Goal: Task Accomplishment & Management: Manage account settings

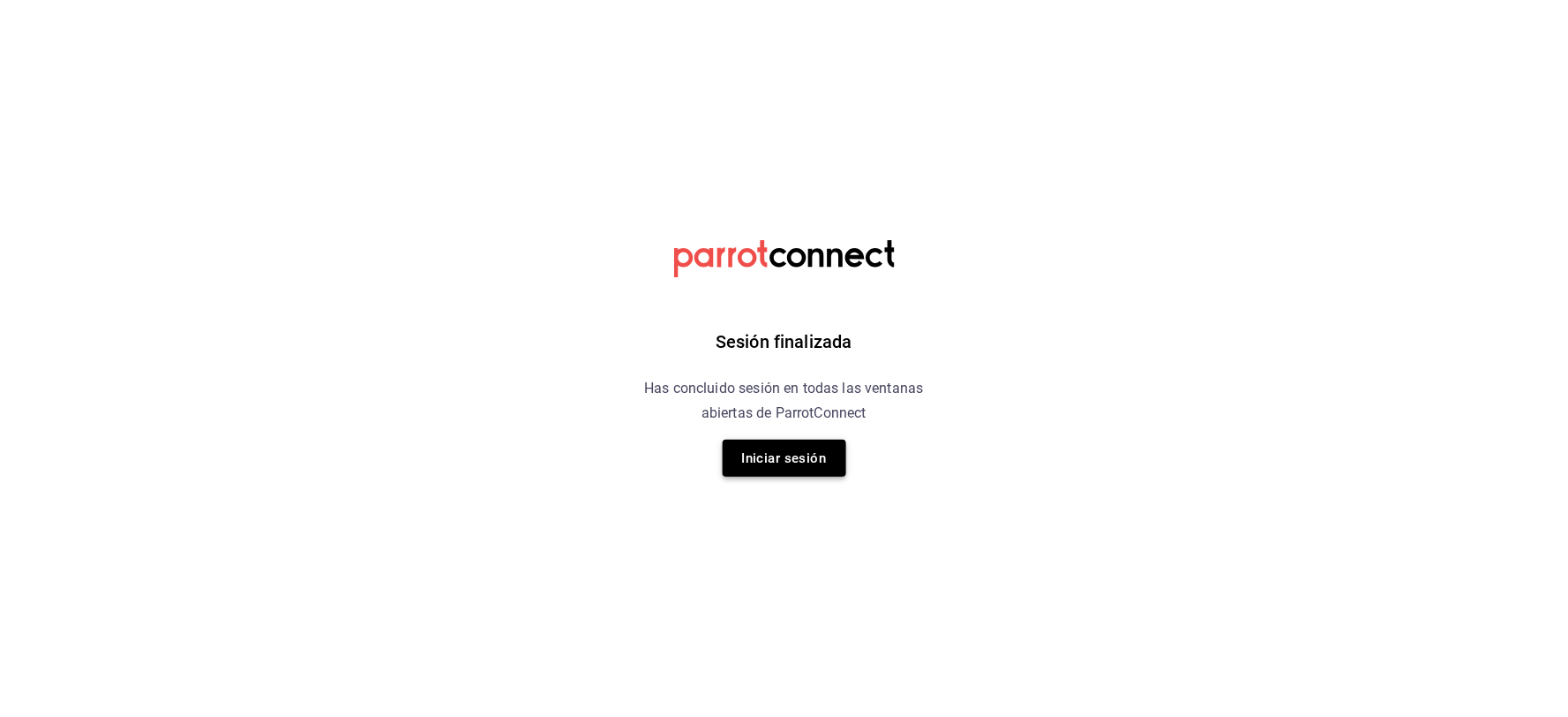
click at [787, 451] on button "Iniciar sesión" at bounding box center [784, 458] width 124 height 38
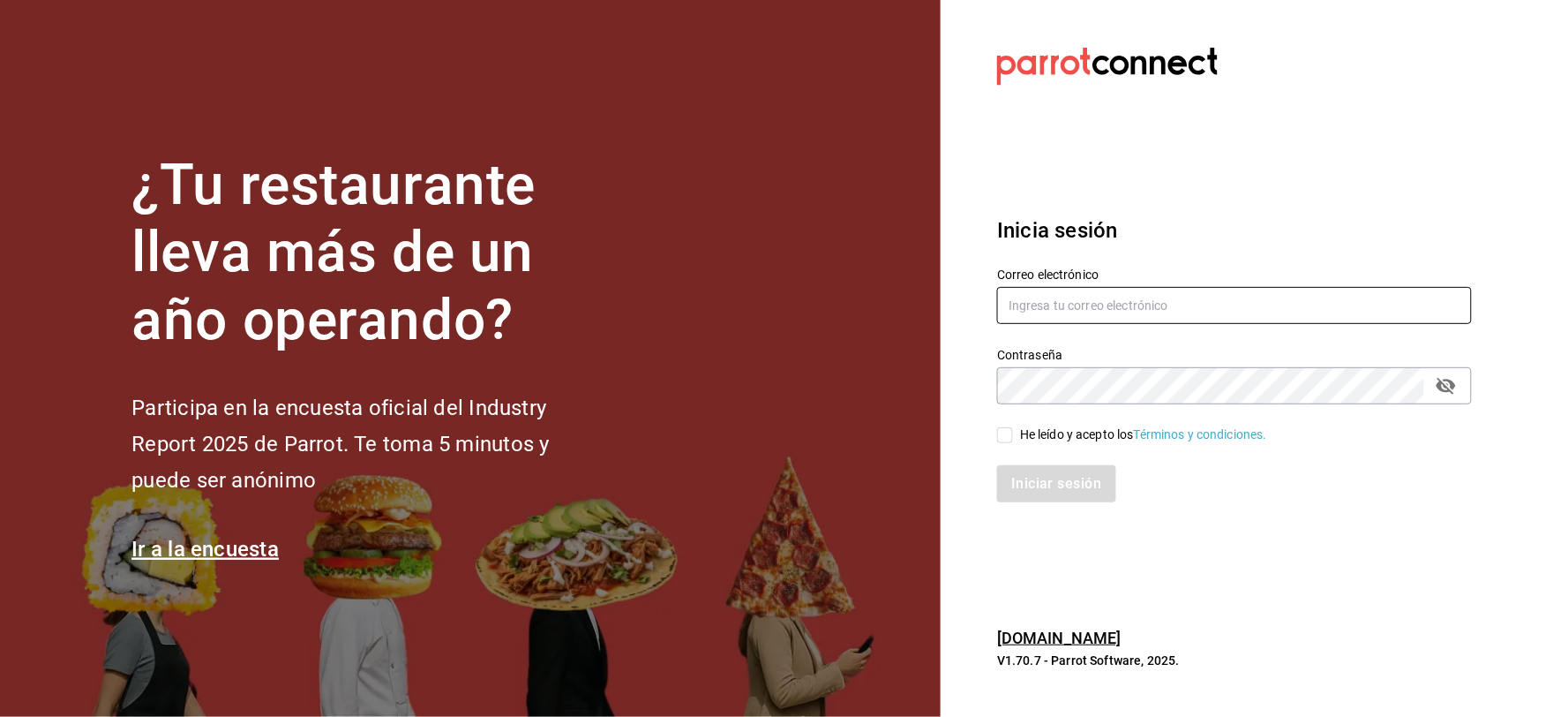
click at [1077, 309] on input "text" at bounding box center [1235, 306] width 475 height 38
type input "[EMAIL_ADDRESS][DOMAIN_NAME]"
click at [1002, 429] on input "He leído y acepto los Términos y condiciones." at bounding box center [1005, 435] width 16 height 16
checkbox input "true"
click at [1031, 481] on button "Iniciar sesión" at bounding box center [1058, 484] width 120 height 38
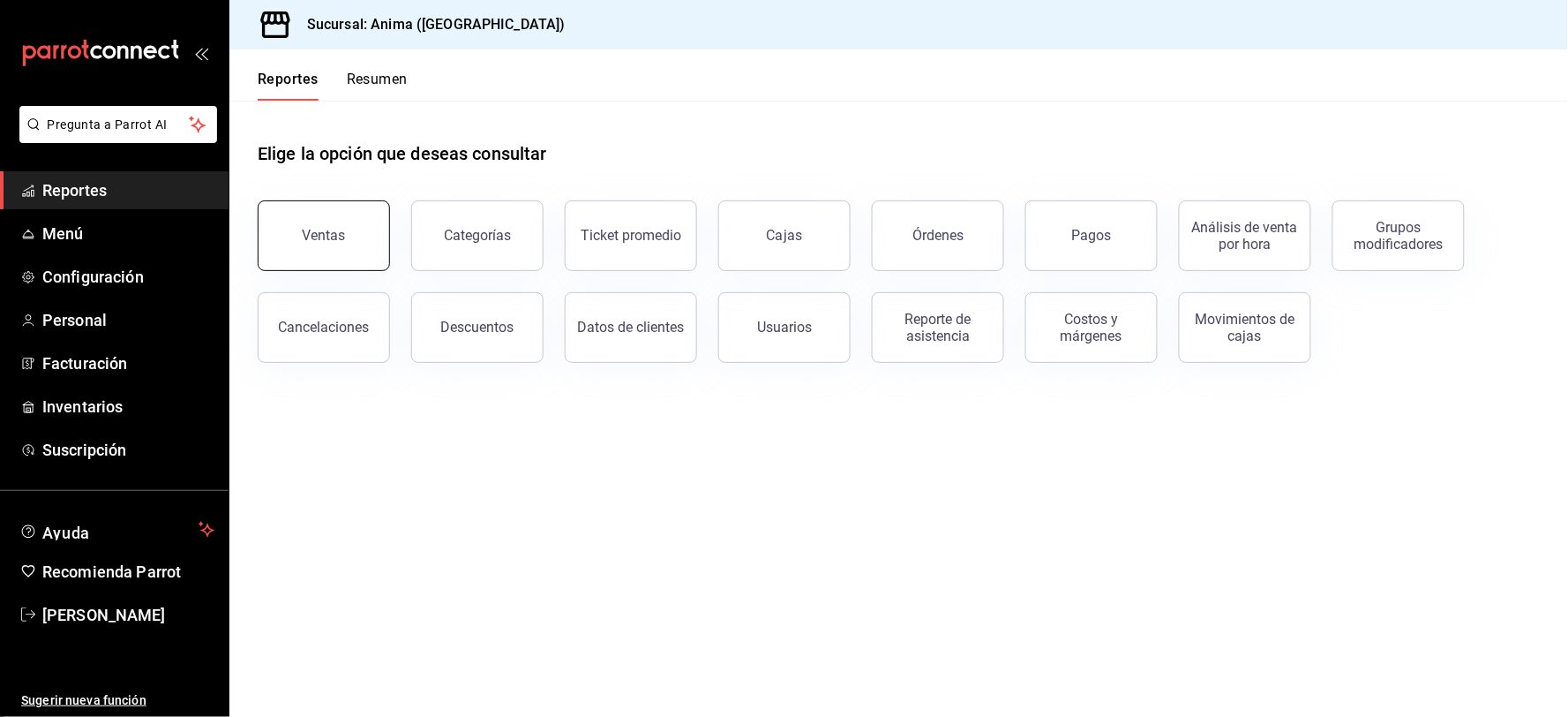
click at [294, 230] on button "Ventas" at bounding box center [324, 236] width 132 height 70
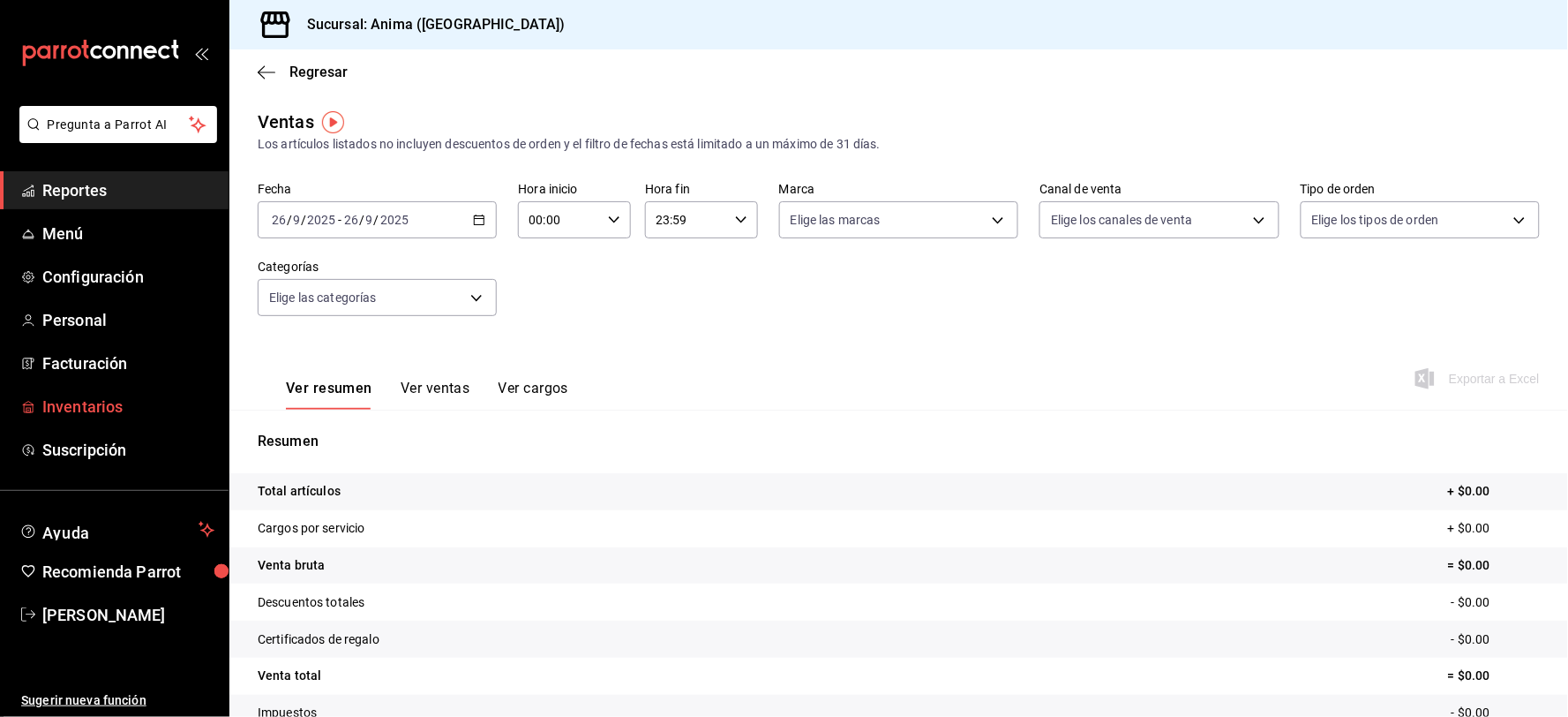
click at [121, 407] on span "Inventarios" at bounding box center [128, 405] width 172 height 23
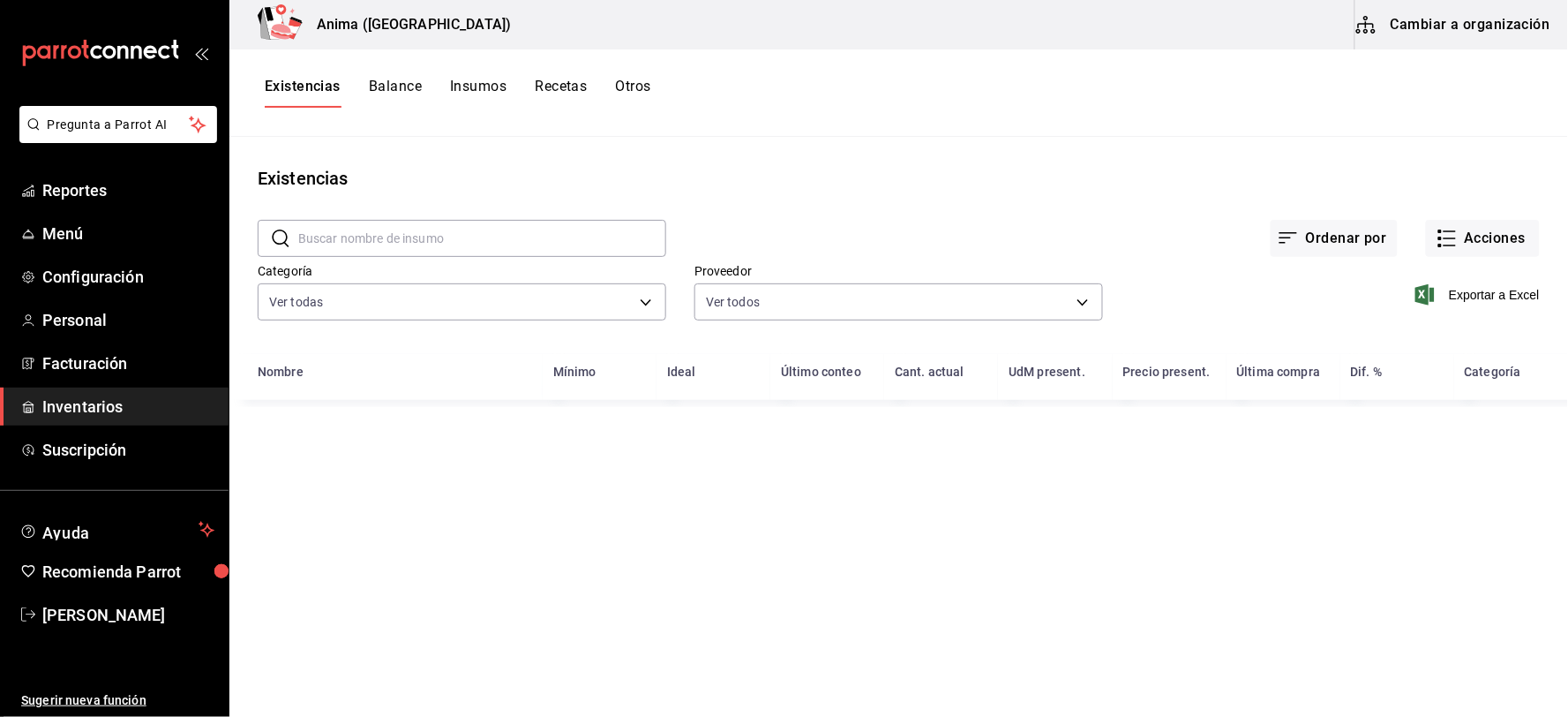
click at [379, 233] on input "text" at bounding box center [482, 238] width 368 height 36
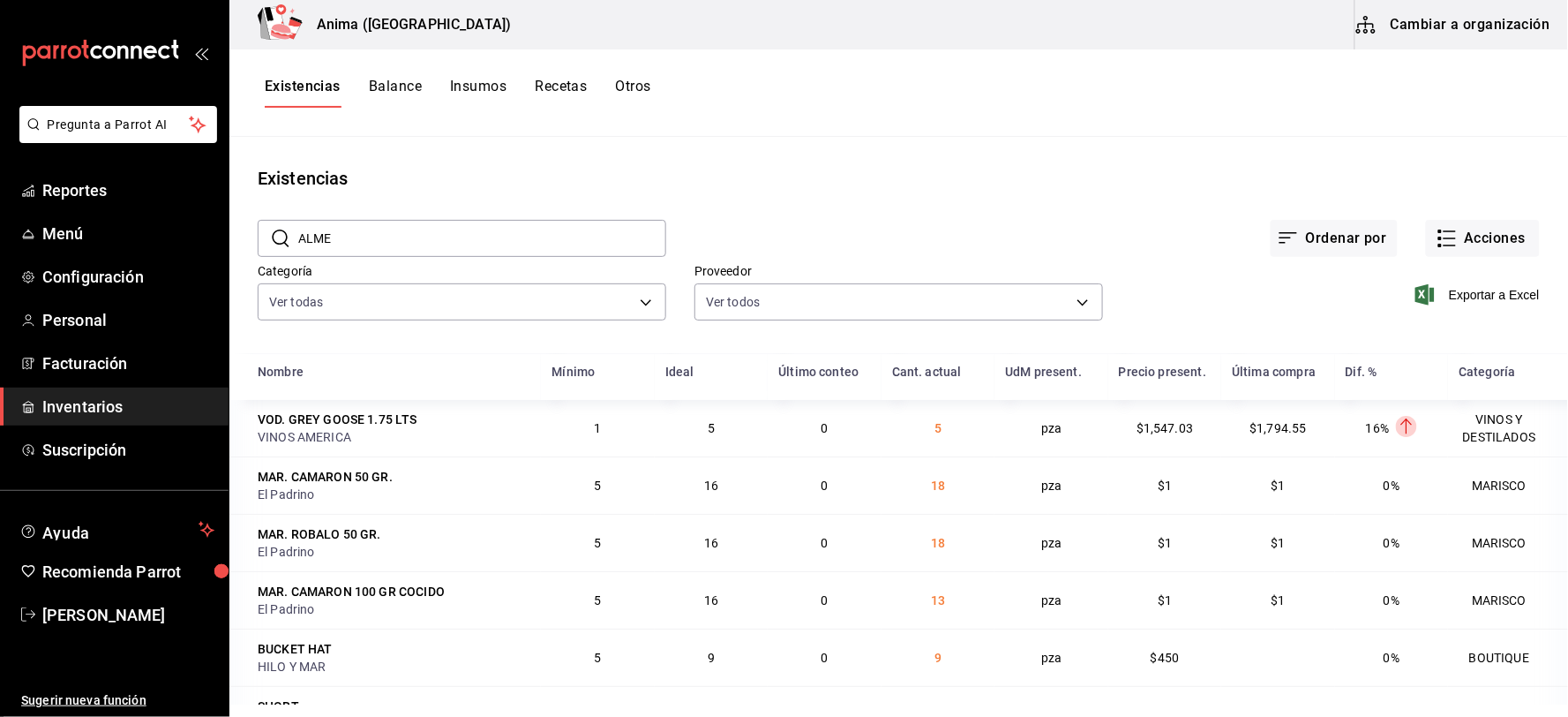
type input "ALME"
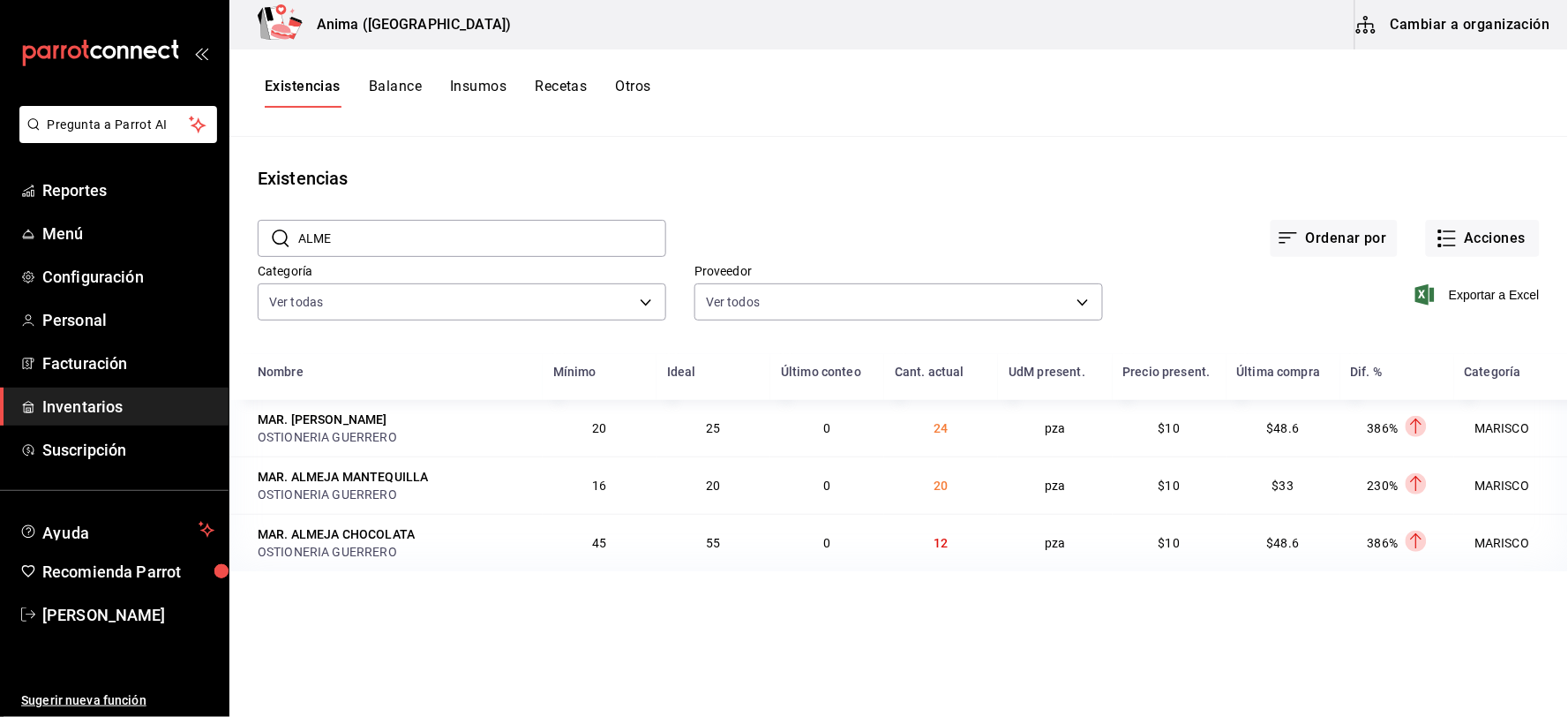
click at [423, 232] on input "ALME" at bounding box center [482, 238] width 368 height 36
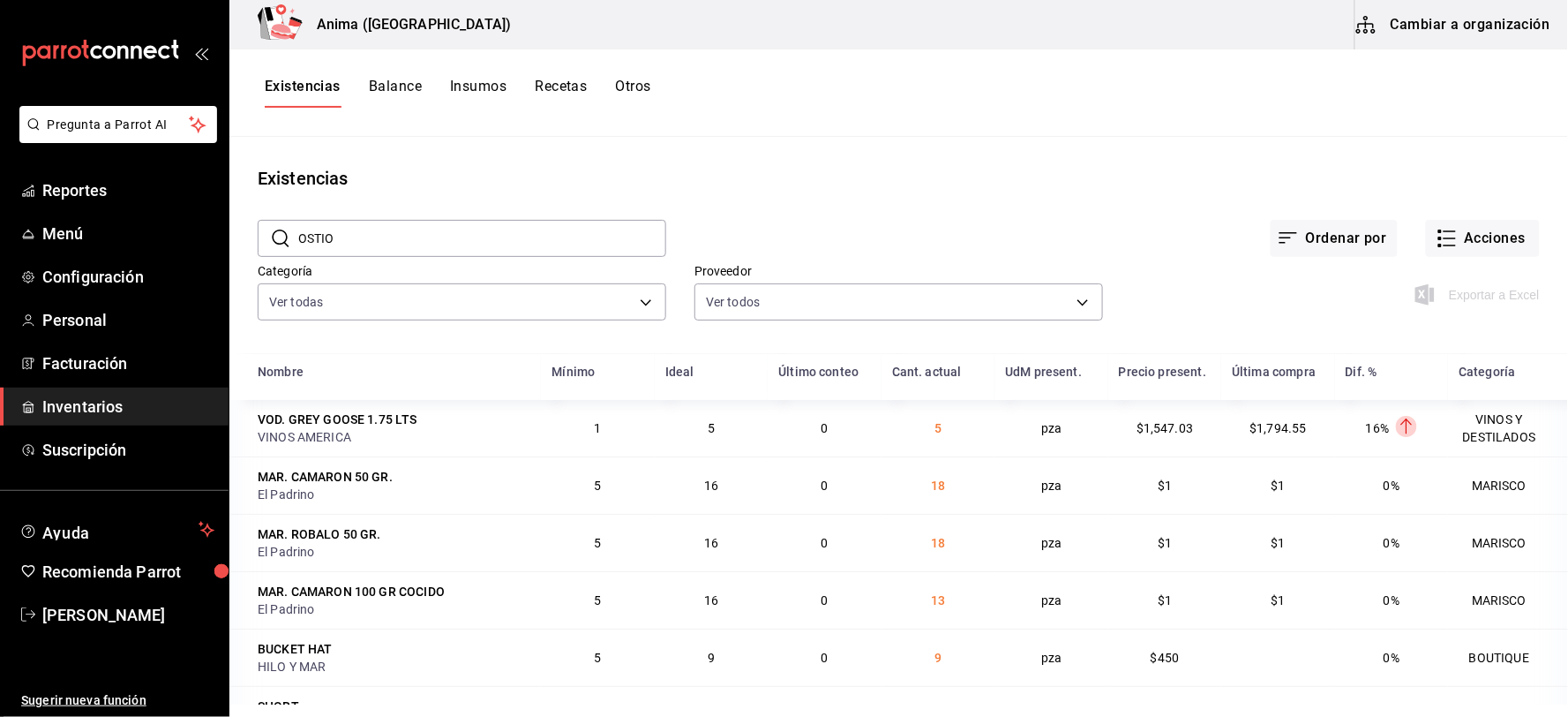
type input "OSTIO"
